Goal: Transaction & Acquisition: Download file/media

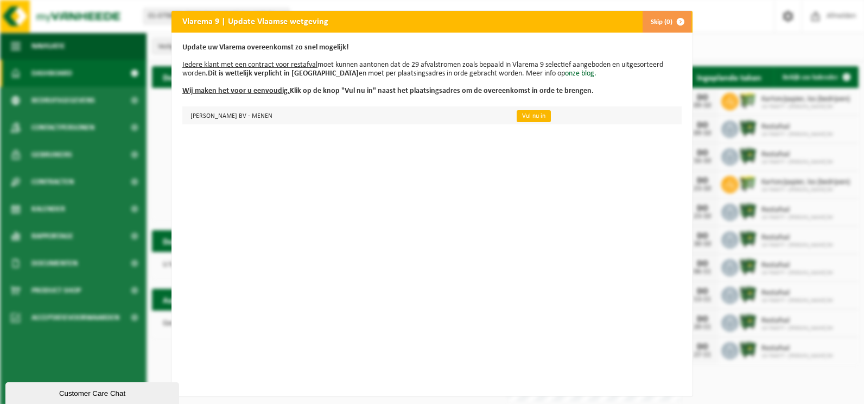
click at [516, 118] on link "Vul nu in" at bounding box center [533, 116] width 34 height 12
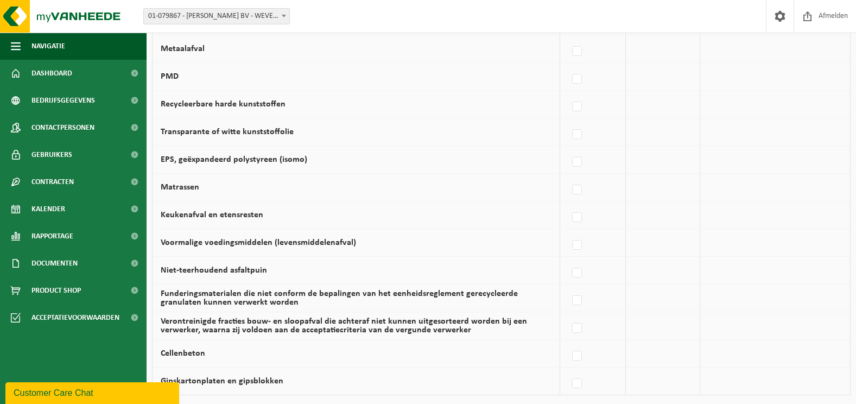
scroll to position [722, 0]
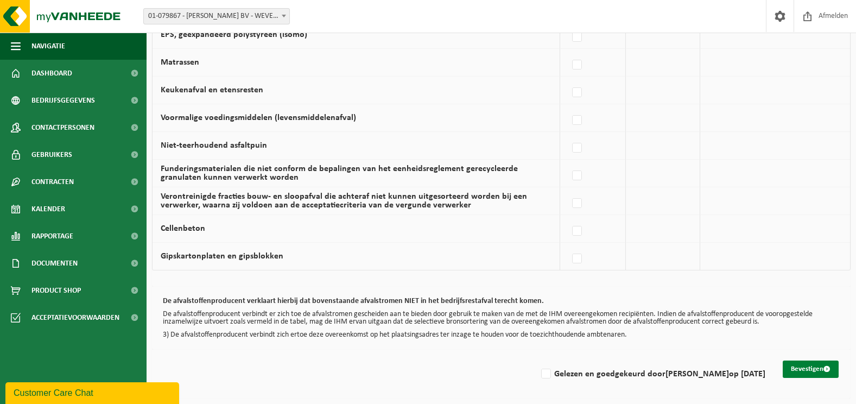
click at [810, 369] on button "Bevestigen" at bounding box center [810, 368] width 56 height 17
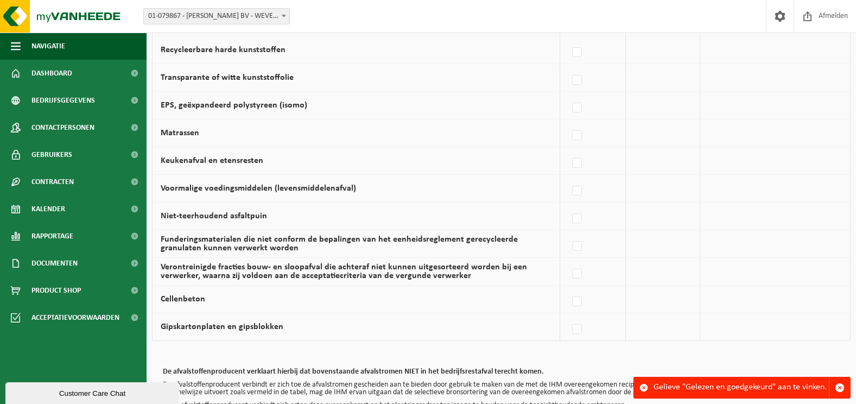
scroll to position [722, 0]
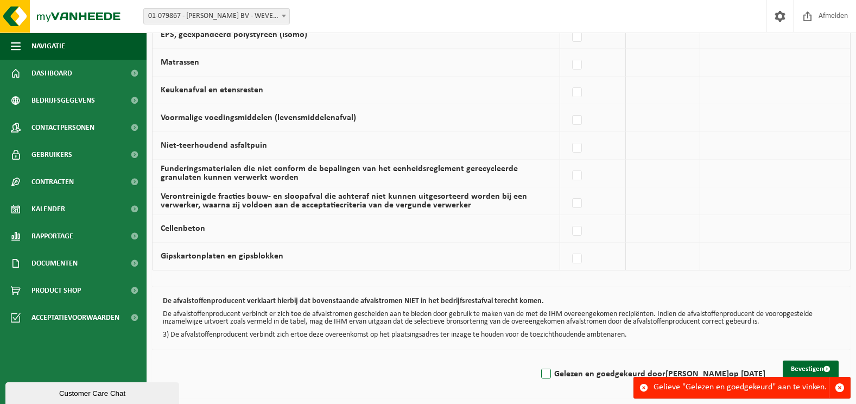
click at [566, 372] on label "Gelezen en goedgekeurd door LIN SOETE op 08/10/25" at bounding box center [652, 374] width 226 height 16
click at [537, 360] on input "Gelezen en goedgekeurd door LIN SOETE op 08/10/25" at bounding box center [537, 360] width 1 height 1
checkbox input "true"
click at [803, 368] on button "Bevestigen" at bounding box center [810, 368] width 56 height 17
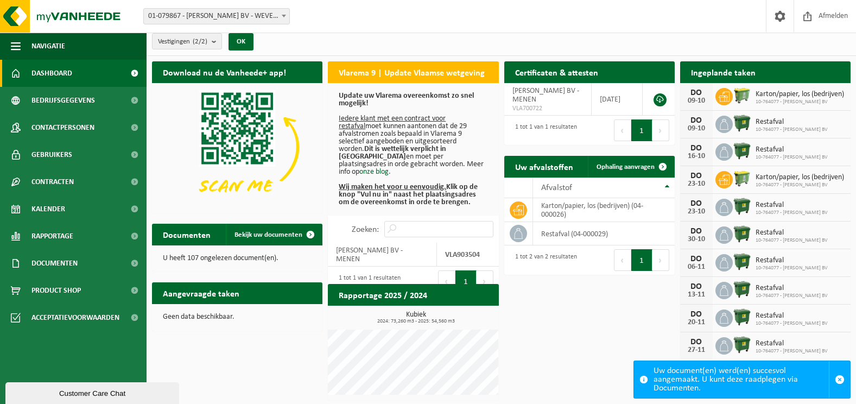
scroll to position [6, 0]
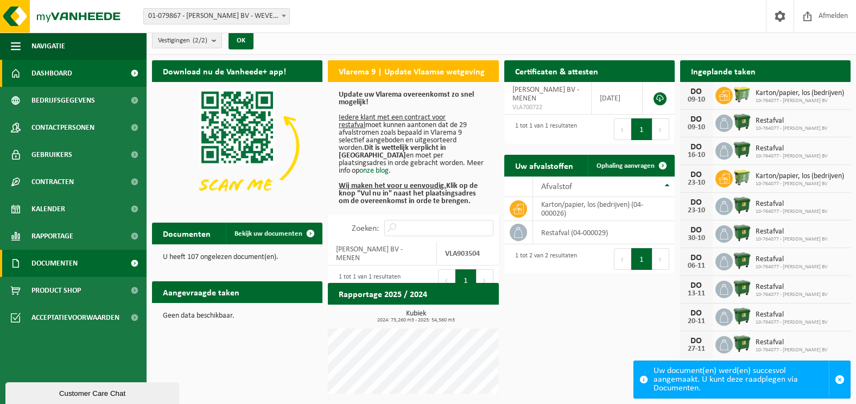
click at [61, 259] on span "Documenten" at bounding box center [54, 263] width 46 height 27
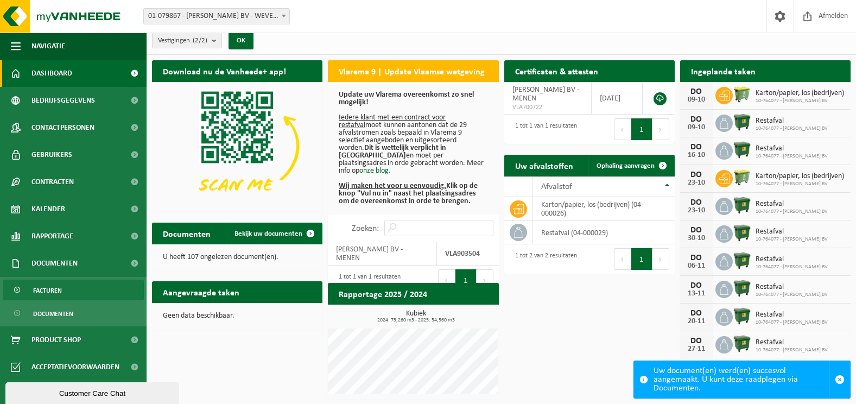
click at [49, 291] on span "Facturen" at bounding box center [47, 290] width 29 height 21
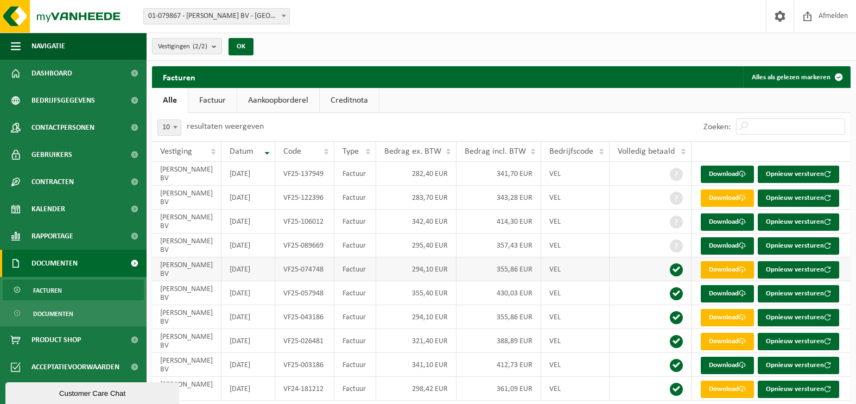
click at [715, 270] on link "Download" at bounding box center [726, 269] width 53 height 17
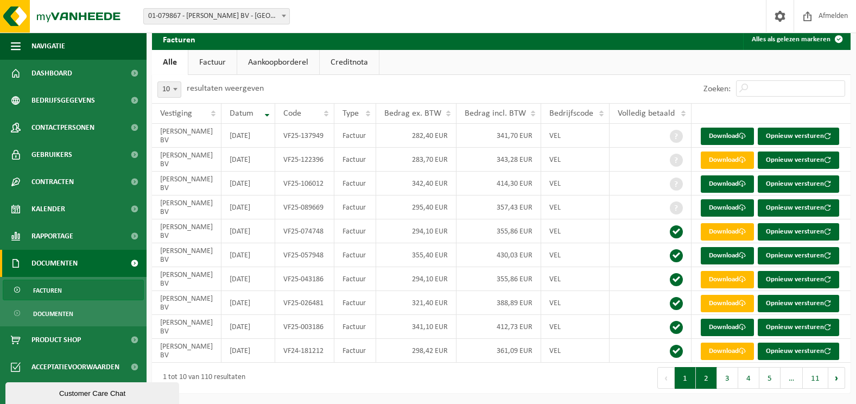
click at [705, 381] on button "2" at bounding box center [705, 378] width 21 height 22
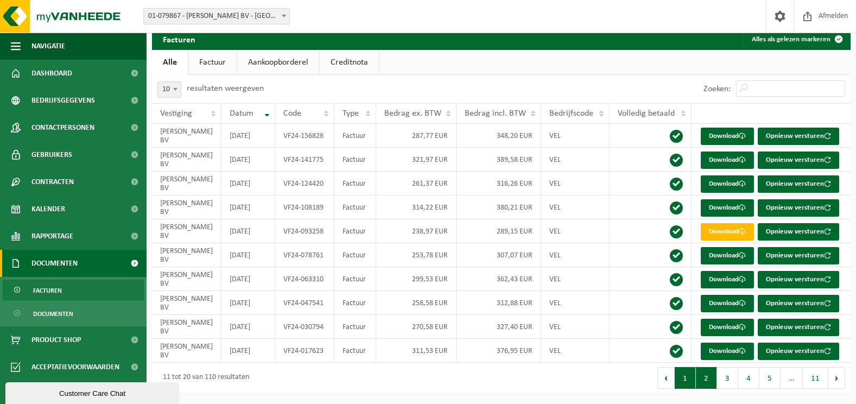
click at [682, 380] on button "1" at bounding box center [684, 378] width 21 height 22
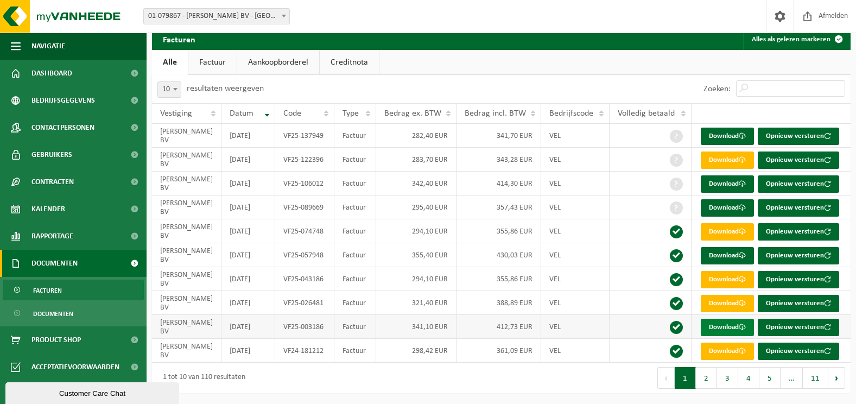
click at [722, 329] on link "Download" at bounding box center [726, 326] width 53 height 17
click at [730, 161] on link "Download" at bounding box center [726, 159] width 53 height 17
click at [206, 68] on link "Factuur" at bounding box center [212, 62] width 48 height 25
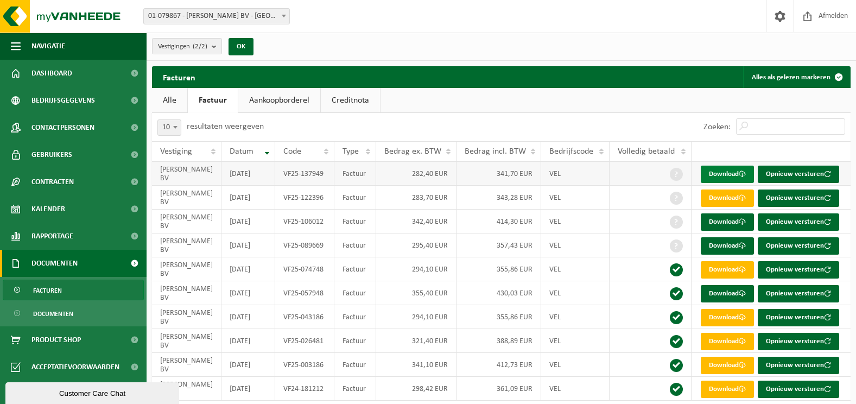
click at [723, 174] on link "Download" at bounding box center [726, 173] width 53 height 17
click at [715, 200] on link "Download" at bounding box center [726, 197] width 53 height 17
click at [726, 225] on link "Download" at bounding box center [726, 221] width 53 height 17
click at [727, 244] on link "Download" at bounding box center [726, 245] width 53 height 17
click at [724, 252] on link "Download" at bounding box center [726, 245] width 53 height 17
